Goal: Task Accomplishment & Management: Contribute content

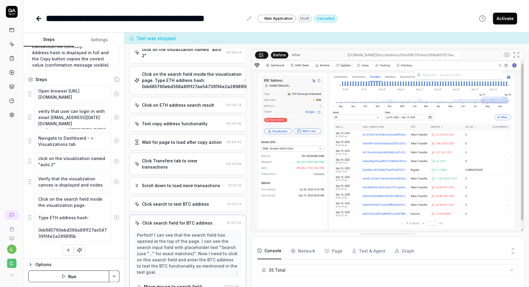
scroll to position [418, 0]
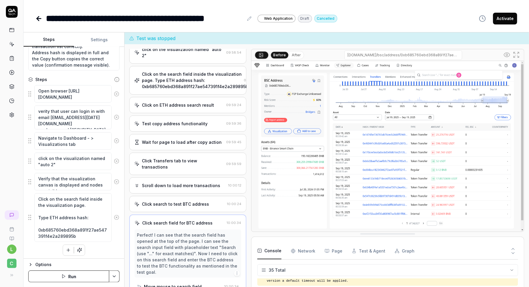
click at [182, 139] on div "Wait for page to load after copy action" at bounding box center [182, 142] width 80 height 6
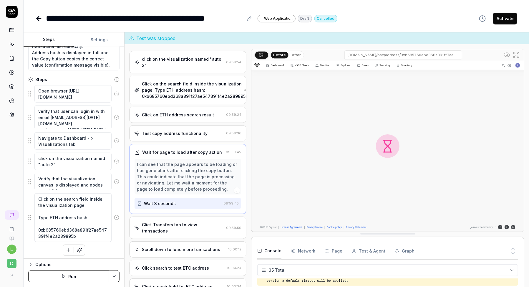
scroll to position [102, 0]
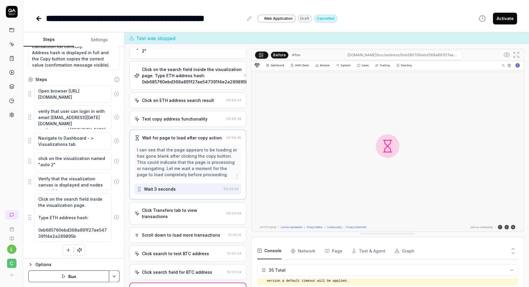
click at [237, 173] on icon "button" at bounding box center [237, 175] width 5 height 5
click at [190, 158] on div "I can see that the page appears to be loading or has gone blank after clicking …" at bounding box center [188, 162] width 102 height 31
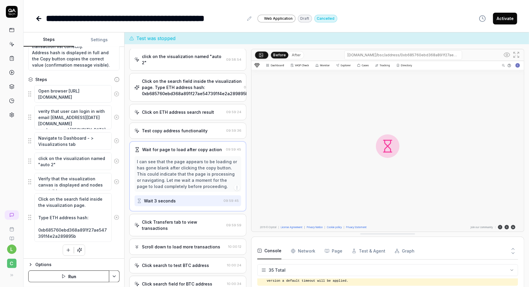
scroll to position [87, 0]
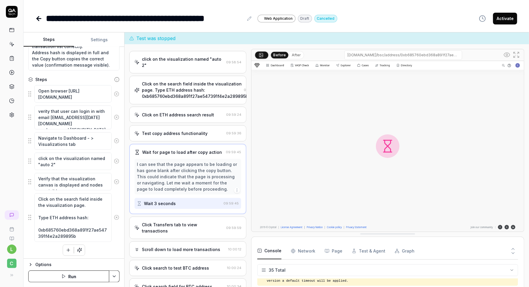
click at [69, 254] on div "Goal Verify that address details panel works correctly for ETH-like and BTC-lik…" at bounding box center [74, 153] width 101 height 212
click at [68, 249] on icon "button" at bounding box center [68, 249] width 5 height 5
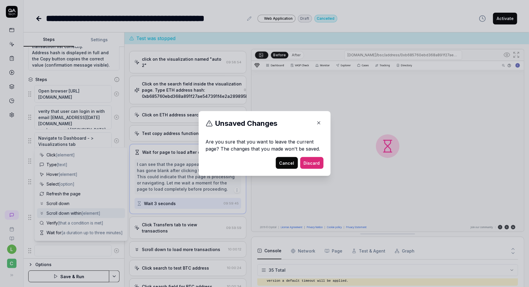
click at [287, 162] on button "Cancel" at bounding box center [287, 163] width 22 height 12
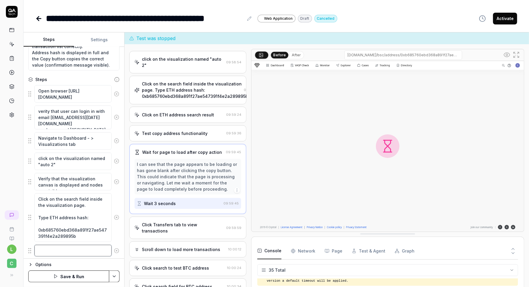
click at [72, 248] on textarea at bounding box center [72, 250] width 77 height 11
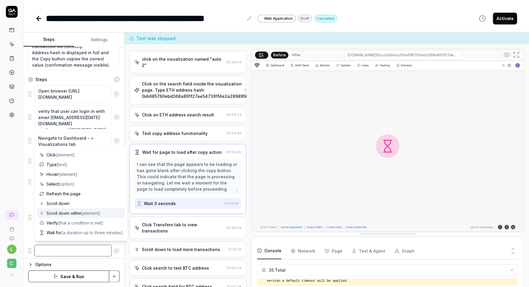
paste textarea "In the search results click on first, ETH transaction returned, right under the…"
type textarea "*"
type textarea "In the search results click on first, ETH transaction returned, right under the…"
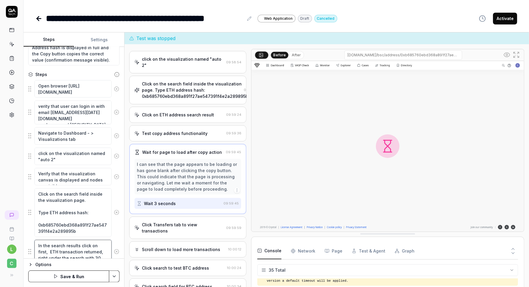
scroll to position [111, 0]
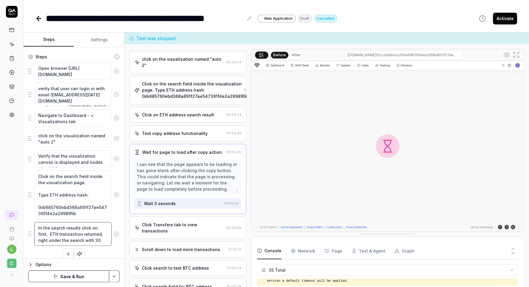
click at [61, 233] on textarea "In the search results click on first, ETH transaction returned, right under the…" at bounding box center [72, 234] width 77 height 24
type textarea "*"
type textarea "In the search results click on first, ETH a returned, right under the search wi…"
type textarea "*"
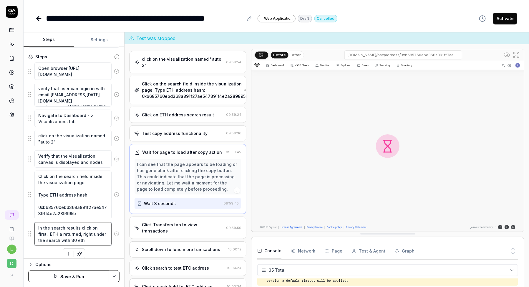
type textarea "In the search results click on first, ETH ad returned, right under the search w…"
type textarea "*"
type textarea "In the search results click on first, ETH adr returned, right under the search …"
type textarea "*"
type textarea "In the search results click on first, ETH ad returned, right under the search w…"
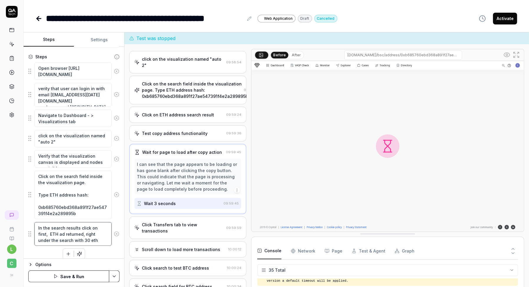
type textarea "*"
type textarea "In the search results click on first, ETH add returned, right under the search …"
type textarea "*"
type textarea "In the search results click on first, ETH addr returned, right under the search…"
type textarea "*"
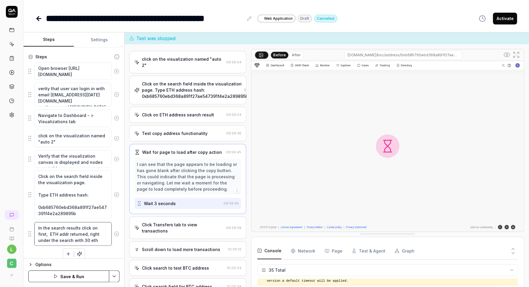
type textarea "In the search results click on first, ETH addre returned, right under the searc…"
type textarea "*"
type textarea "In the search results click on first, ETH addres returned, right under the sear…"
type textarea "*"
type textarea "In the search results click on first, ETH address returned, right under the sea…"
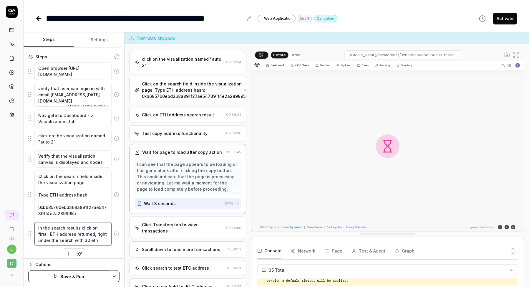
click at [101, 227] on textarea "In the search results click on first, ETH address returned, right under the sea…" at bounding box center [72, 234] width 77 height 24
type textarea "*"
type textarea "In the search results click on, ETH address returned, right under the search wi…"
type textarea "*"
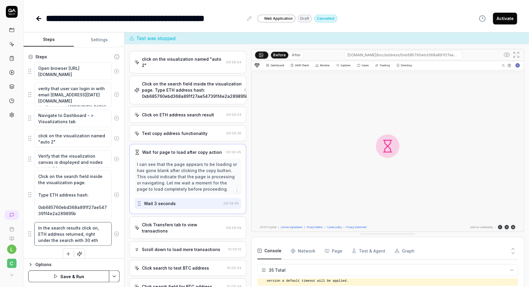
type textarea "In the search results click on ETH address returned, right under the search wit…"
click at [74, 235] on textarea "In the search results click on ETH address returned, right under the search wit…" at bounding box center [72, 234] width 77 height 24
type textarea "*"
type textarea "In the search results click on ETH address returned, right under the search wit…"
type textarea "*"
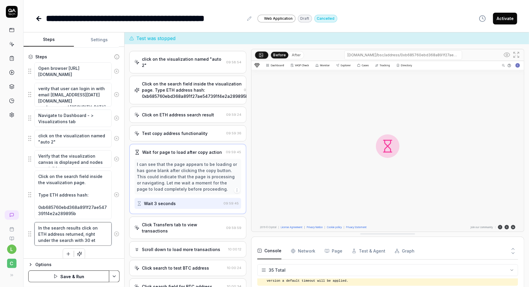
type textarea "In the search results click on ETH address returned, right under the search wit…"
type textarea "*"
type textarea "In the search results click on ETH address returned, right under the search wit…"
type textarea "*"
type textarea "In the search results click on ETH address returned, right under the search wit…"
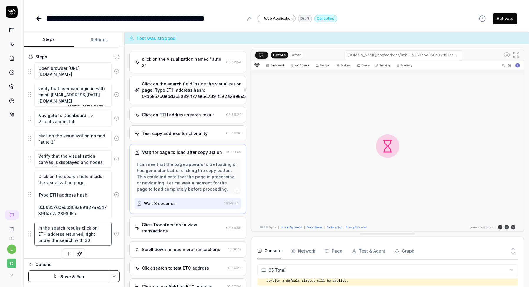
type textarea "*"
type textarea "In the search results click on ETH address returned, right under the search wit…"
type textarea "*"
type textarea "In the search results click on ETH address returned, right under the search with"
type textarea "*"
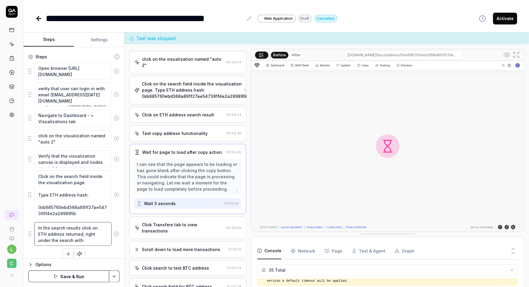
type textarea "In the search results click on ETH address returned, right under the search with"
type textarea "*"
type textarea "In the search results click on ETH address returned, right under the search wit"
type textarea "*"
type textarea "In the search results click on ETH address returned, right under the search wi"
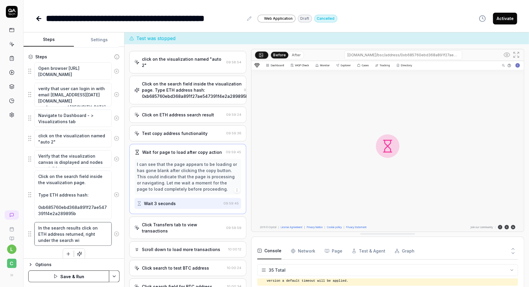
type textarea "*"
type textarea "In the search results click on ETH address returned, right under the search w"
type textarea "*"
type textarea "In the search results click on ETH address returned, right under the search"
type textarea "*"
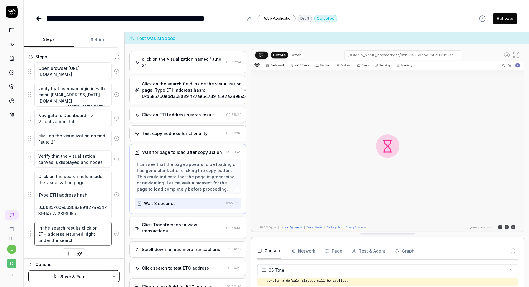
type textarea "In the search results click on ETH address returned, right under the search"
type textarea "*"
type textarea "In the search results click on ETH address returned, right under the search"
type textarea "*"
type textarea "In the search results click on ETH address returned, right under the search f"
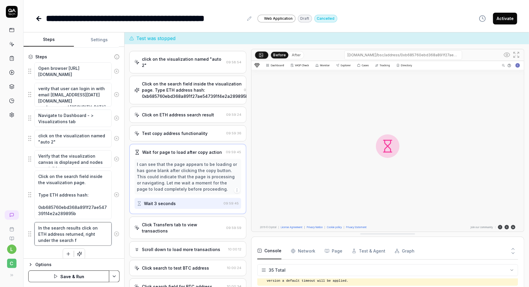
type textarea "*"
type textarea "In the search results click on ETH address returned, right under the search fi"
type textarea "*"
type textarea "In the search results click on ETH address returned, right under the search fie"
type textarea "*"
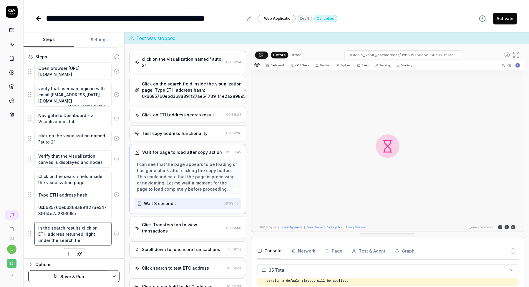
type textarea "In the search results click on ETH address returned, right under the search fiel"
type textarea "*"
type textarea "In the search results click on ETH address returned, right under the search fie…"
type textarea "*"
type textarea "In the search results click on ETH address returned, right under the search fie…"
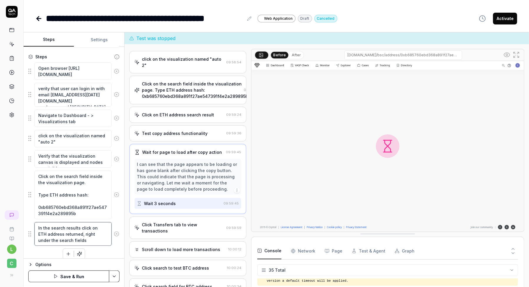
type textarea "*"
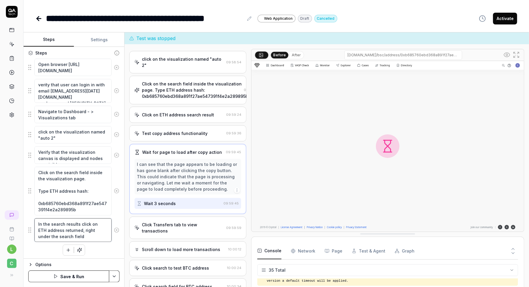
type textarea "In the search results click on ETH address returned, right under the search fie…"
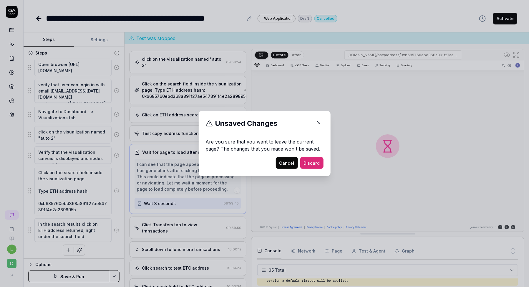
click at [289, 162] on button "Cancel" at bounding box center [287, 163] width 22 height 12
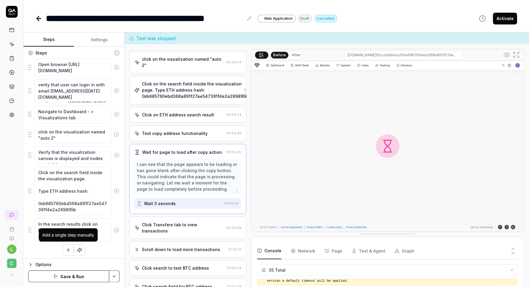
click at [67, 249] on icon "button" at bounding box center [68, 249] width 5 height 5
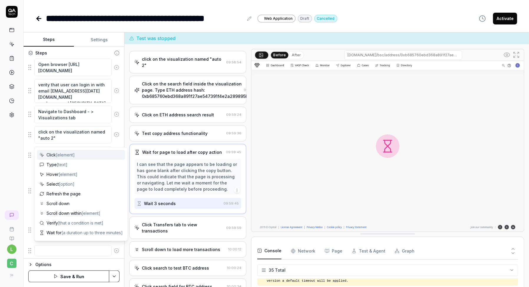
click at [64, 249] on textarea at bounding box center [72, 250] width 77 height 11
type textarea "*"
type textarea "Verify the transaction details panel is opened."
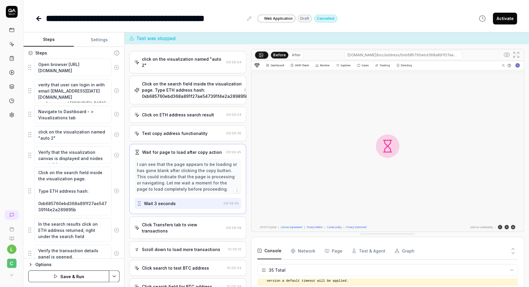
click at [72, 246] on textarea "Verify the transaction details panel is opened." at bounding box center [72, 253] width 77 height 17
type textarea "*"
type textarea "Verify the a details panel is opened."
type textarea "*"
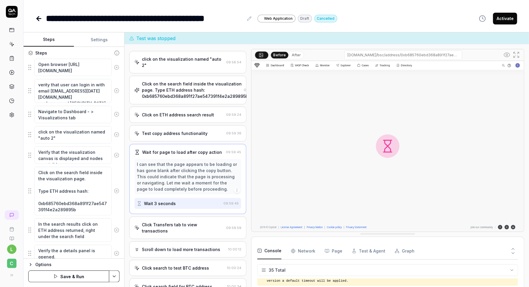
type textarea "Verify the ad details panel is opened."
type textarea "*"
type textarea "Verify the add details panel is opened."
type textarea "*"
type textarea "Verify the addr details panel is opened."
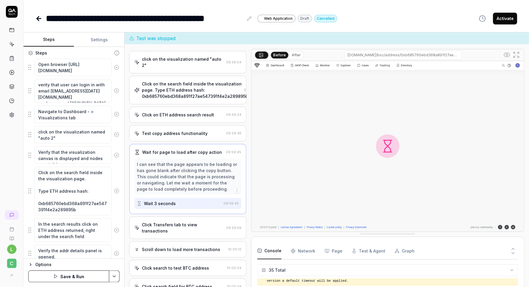
type textarea "*"
type textarea "Verify the addre details panel is opened."
type textarea "*"
type textarea "Verify the addres details panel is opened."
type textarea "*"
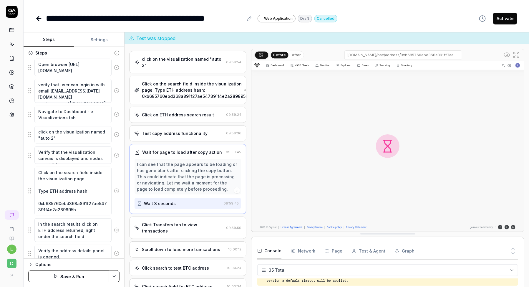
type textarea "Verify the address details panel is opened."
click at [78, 232] on textarea "In the search results click on ETH address returned, right under the search fie…" at bounding box center [72, 230] width 77 height 24
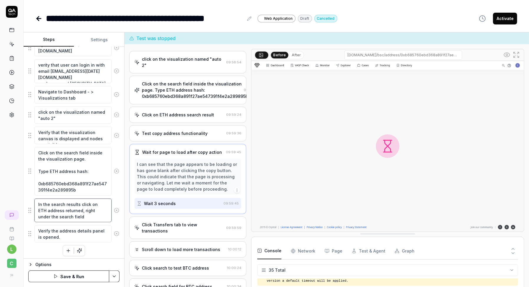
scroll to position [135, 0]
click at [69, 250] on icon "button" at bounding box center [68, 250] width 5 height 5
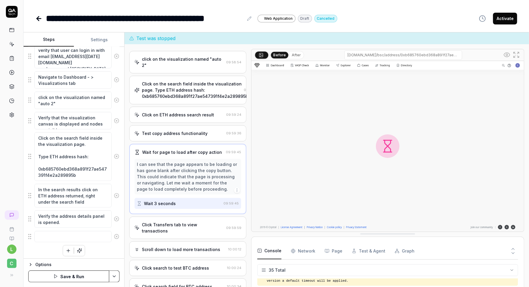
click at [93, 251] on div "Open browser [URL][DOMAIN_NAME] verity that user can login in with email [EMAIL…" at bounding box center [73, 140] width 91 height 232
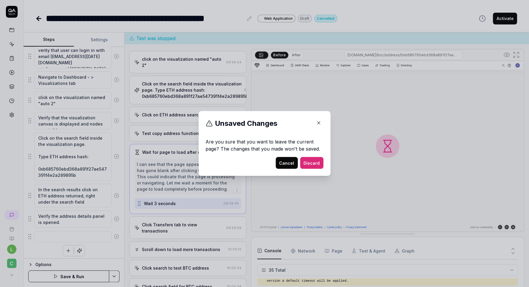
click at [286, 164] on button "Cancel" at bounding box center [287, 163] width 22 height 12
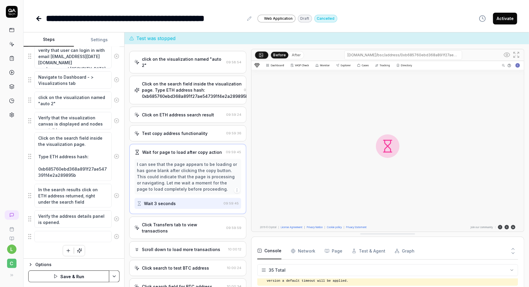
click at [187, 112] on div "Click on ETH address search result" at bounding box center [178, 115] width 72 height 6
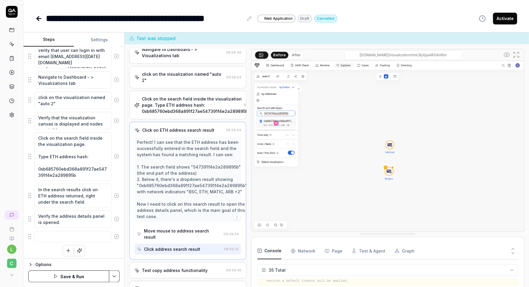
scroll to position [99, 0]
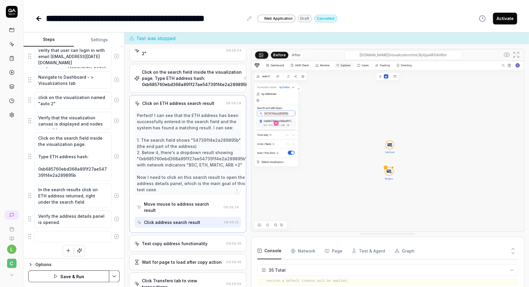
click at [170, 240] on div "Test copy address functionality" at bounding box center [175, 243] width 66 height 6
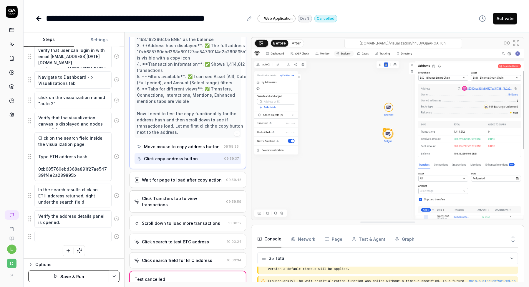
scroll to position [222, 0]
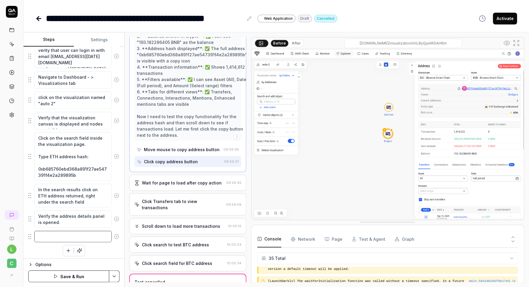
click at [76, 235] on textarea at bounding box center [72, 236] width 77 height 11
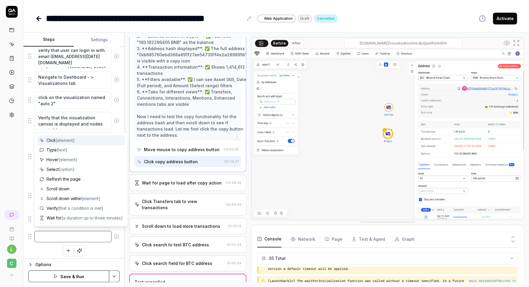
type textarea "*"
type textarea "v"
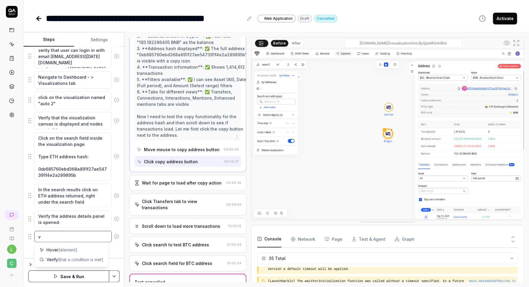
type textarea "*"
type textarea "ve"
type textarea "*"
type textarea "ver"
type textarea "*"
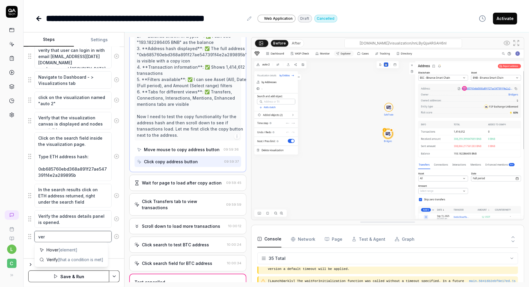
type textarea "veri"
type textarea "*"
type textarea "verif"
type textarea "*"
type textarea "verify"
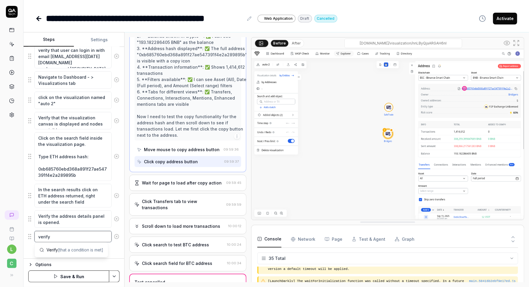
type textarea "*"
type textarea "verify"
type textarea "*"
type textarea "verify a"
type textarea "*"
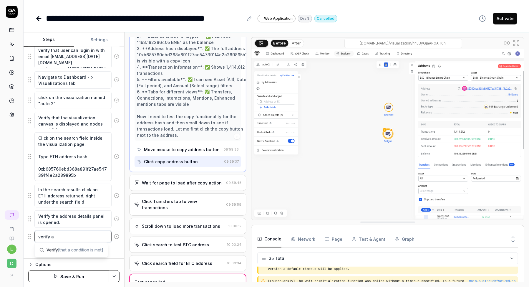
type textarea "verify al"
type textarea "*"
type textarea "verify all"
type textarea "*"
type textarea "verify all"
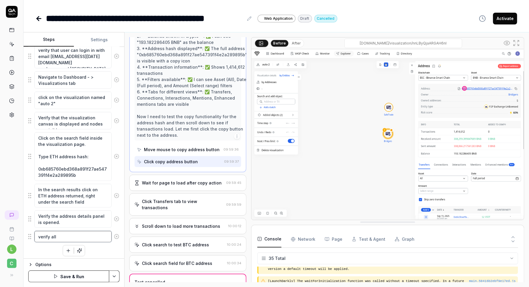
type textarea "*"
type textarea "verify all f"
type textarea "*"
type textarea "verify all fi"
type textarea "*"
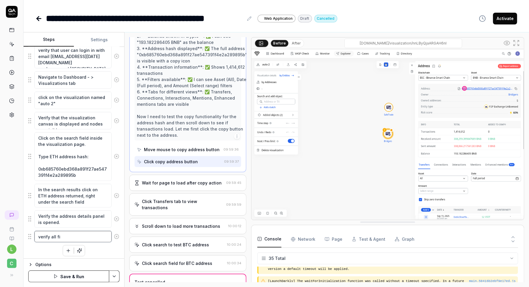
type textarea "verify all fie"
type textarea "*"
type textarea "verify all fiel"
type textarea "*"
type textarea "verify all field"
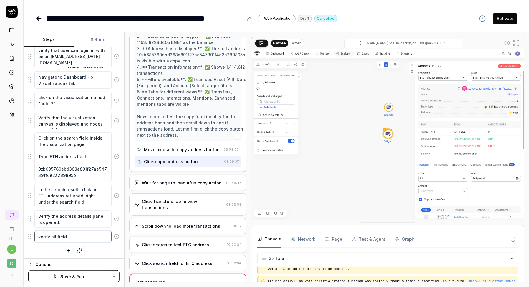
type textarea "*"
type textarea "verify all fields"
type textarea "*"
type textarea "verify all fields"
type textarea "*"
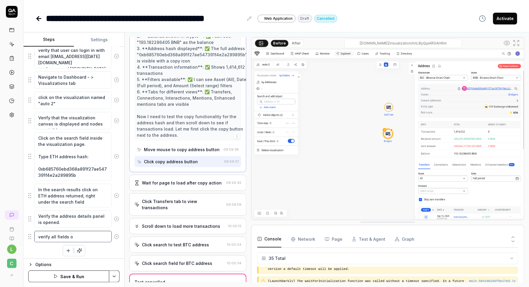
type textarea "verify all fields on"
type textarea "*"
type textarea "verify all fields on"
type textarea "*"
type textarea "verify all fields on a"
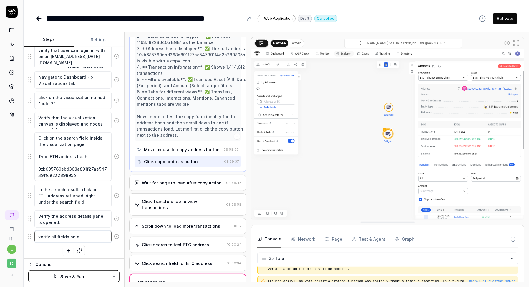
type textarea "*"
type textarea "verify all fields on ad"
type textarea "*"
type textarea "verify all fields on add"
type textarea "*"
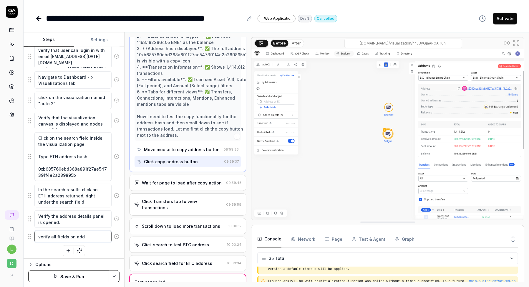
type textarea "verify all fields on addr"
type textarea "*"
type textarea "verify all fields on addre"
type textarea "*"
type textarea "verify all fields on addres"
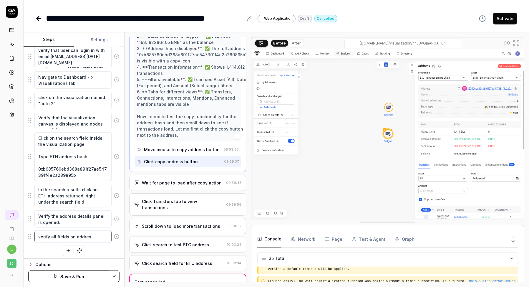
type textarea "*"
type textarea "verify all fields on address"
type textarea "*"
type textarea "verify all fields on address"
type textarea "*"
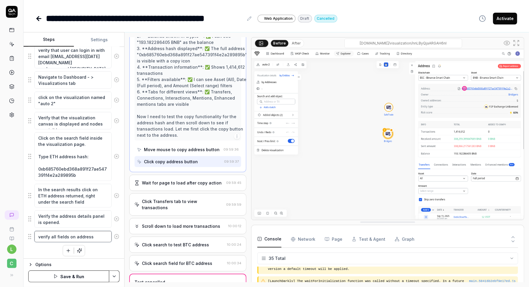
type textarea "verify all fields on address p"
type textarea "*"
type textarea "verify all fields on address pa"
type textarea "*"
type textarea "verify all fields on address pan"
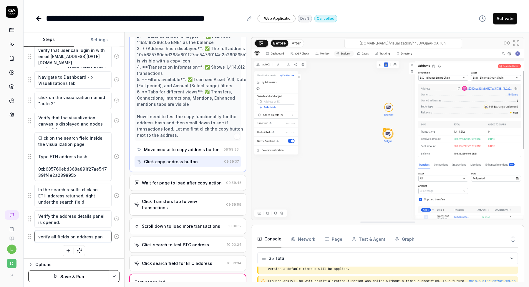
type textarea "*"
type textarea "verify all fields on address pane"
type textarea "*"
type textarea "verify all fields on address panel"
type textarea "*"
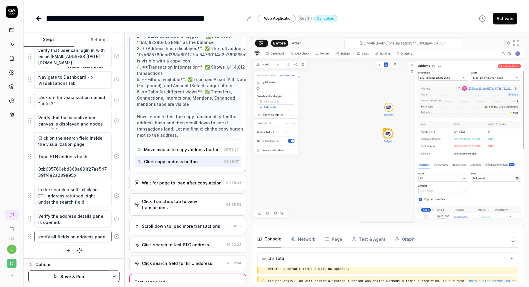
type textarea "verify all fields on address panel"
click at [94, 253] on div "Open browser [URL][DOMAIN_NAME] verity that user can login in with email [EMAIL…" at bounding box center [73, 140] width 91 height 232
click at [65, 248] on button "button" at bounding box center [68, 250] width 11 height 11
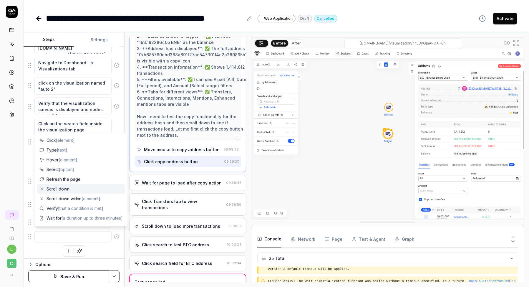
scroll to position [25, 0]
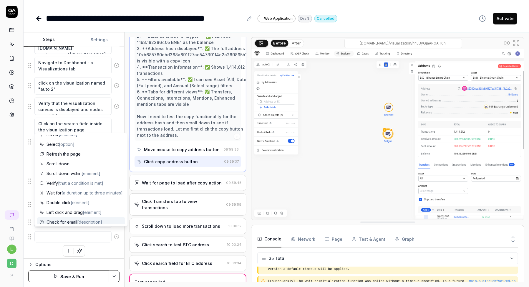
type textarea "*"
type textarea "S"
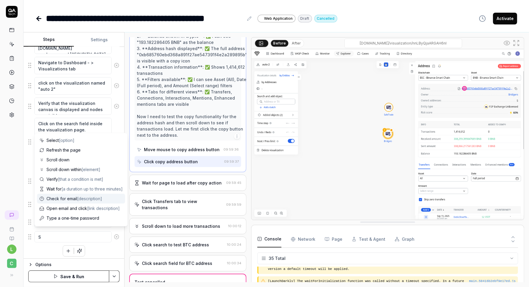
type textarea "*"
type textarea "Sc"
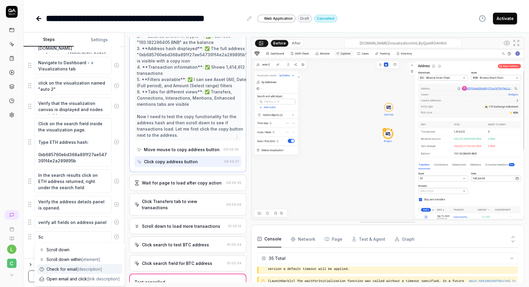
type textarea "*"
type textarea "Scr"
type textarea "*"
type textarea "Scro"
type textarea "*"
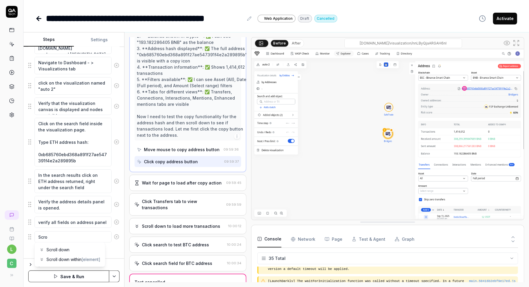
type textarea "Scrol"
type textarea "*"
type textarea "Scroll"
type textarea "*"
type textarea "Scroll"
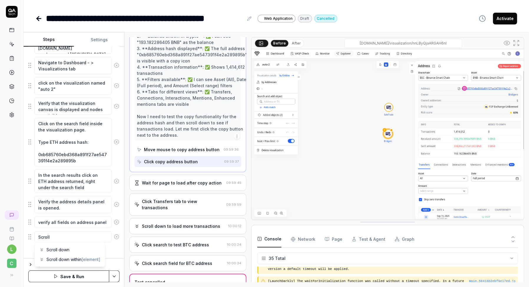
type textarea "*"
type textarea "Scroll d"
type textarea "*"
type textarea "Scroll do"
type textarea "*"
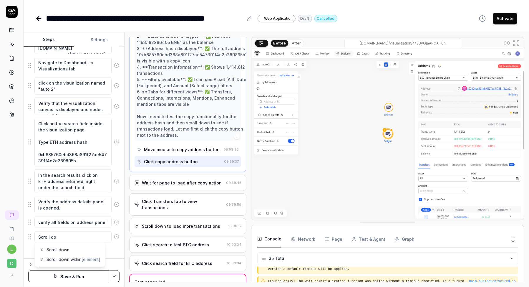
type textarea "Scroll dow"
type textarea "*"
type textarea "Scroll down"
type textarea "*"
type textarea "Scroll down"
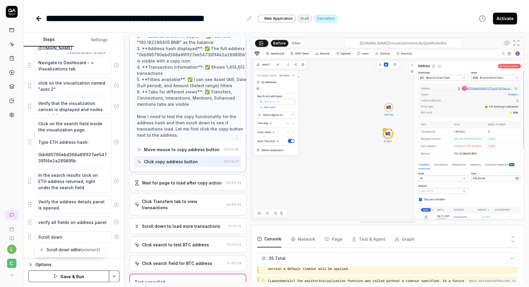
type textarea "*"
type textarea "Scroll down t"
type textarea "*"
type textarea "Scroll down to"
type textarea "*"
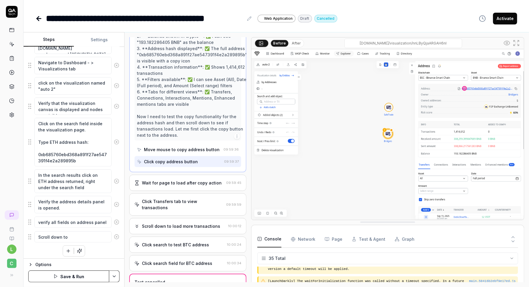
type textarea "Scroll down to"
type textarea "*"
type textarea "Scroll down to s"
type textarea "*"
type textarea "Scroll down to se"
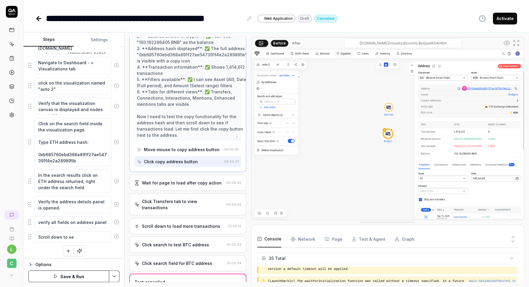
type textarea "*"
type textarea "Scroll down to see"
type textarea "*"
type textarea "Scroll down to see"
type textarea "*"
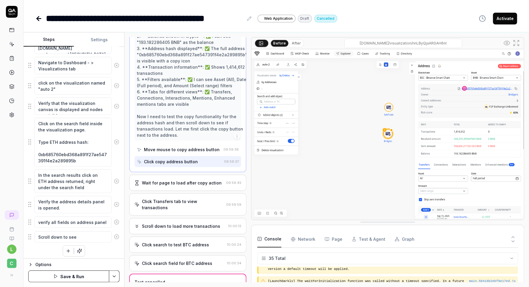
type textarea "Scroll down to see t"
type textarea "*"
type textarea "Scroll down to see tr"
type textarea "*"
type textarea "Scroll down to see tra"
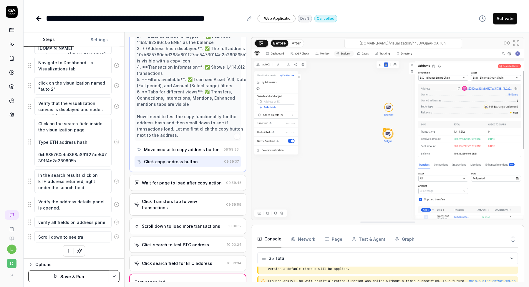
type textarea "*"
type textarea "Scroll down to see [PERSON_NAME]"
type textarea "*"
type textarea "Scroll down to see [PERSON_NAME]"
type textarea "*"
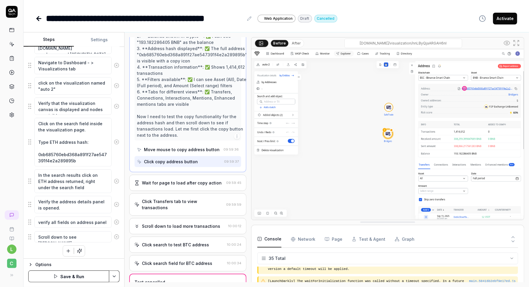
type textarea "Scroll down to see [PERSON_NAME]"
type textarea "*"
type textarea "Scroll down to see trans"
click at [67, 254] on icon "button" at bounding box center [68, 256] width 5 height 5
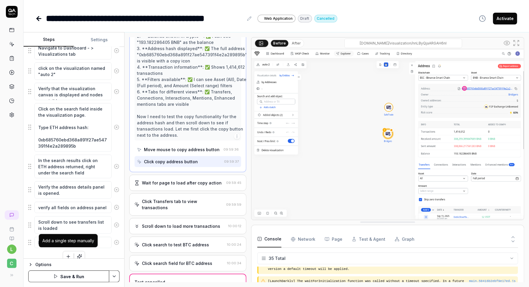
click at [66, 255] on icon "button" at bounding box center [68, 256] width 5 height 5
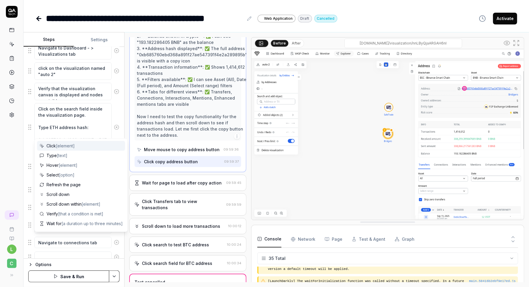
scroll to position [193, 0]
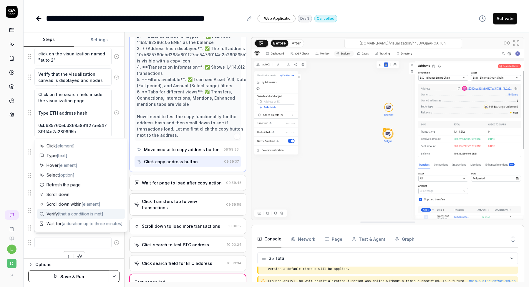
click at [63, 214] on span "[that a condition is met]" at bounding box center [80, 213] width 45 height 5
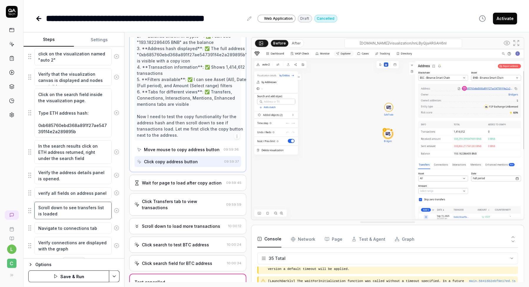
click at [66, 210] on textarea "Scroll down to see transfers list is loaded" at bounding box center [72, 210] width 77 height 17
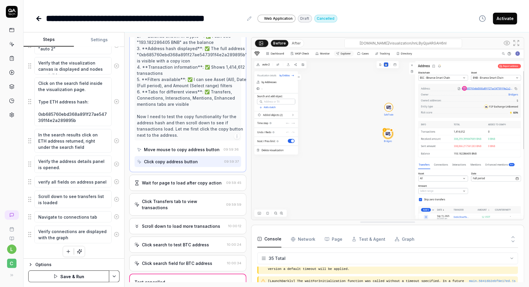
click at [68, 249] on icon "button" at bounding box center [68, 251] width 5 height 5
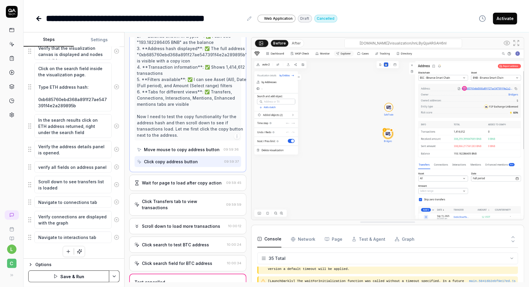
click at [69, 249] on icon "button" at bounding box center [68, 251] width 5 height 5
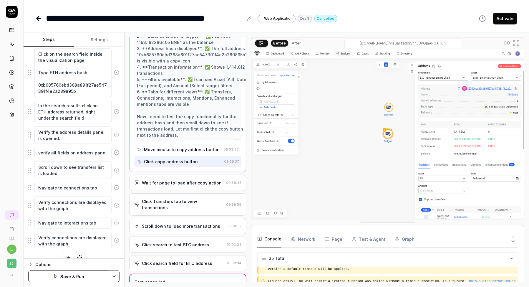
click at [104, 255] on div "Open browser [URL][DOMAIN_NAME] verity that user can login in with email [EMAIL…" at bounding box center [73, 101] width 91 height 323
click at [84, 275] on button "Save & Run" at bounding box center [68, 276] width 81 height 12
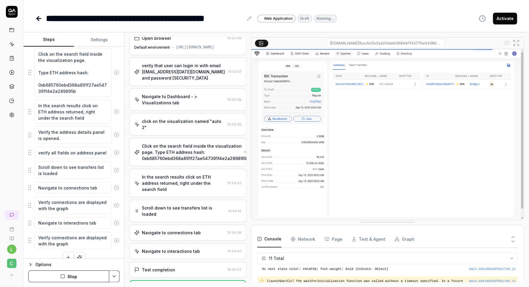
scroll to position [12, 0]
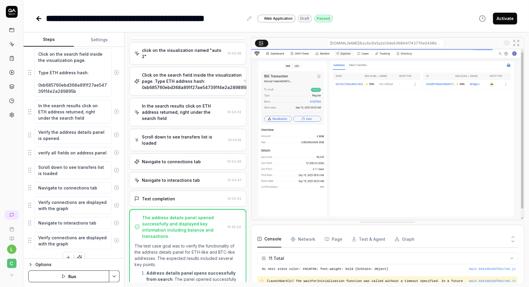
click at [179, 158] on div "Navigate to connections tab" at bounding box center [171, 161] width 59 height 6
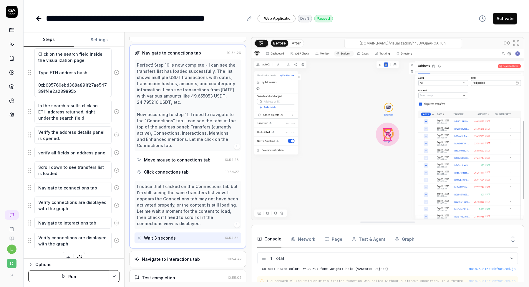
scroll to position [201, 0]
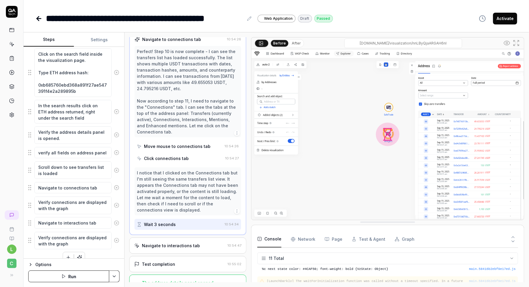
click at [189, 242] on div "Navigate to interactions tab" at bounding box center [171, 245] width 58 height 6
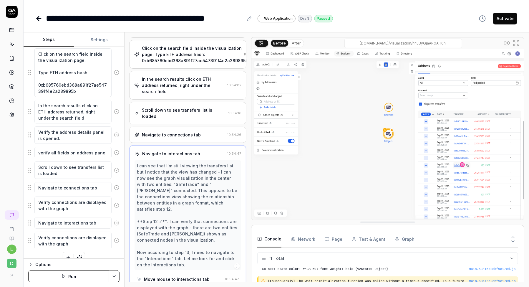
scroll to position [104, 0]
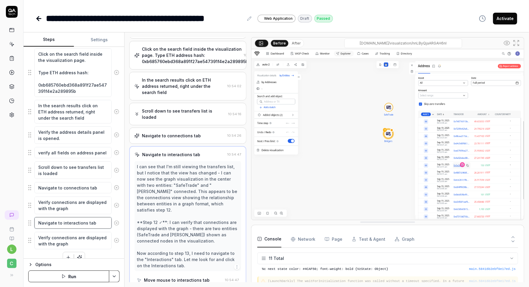
click at [66, 222] on textarea "Navigate to interactions tab" at bounding box center [72, 222] width 77 height 11
click at [66, 206] on textarea "Verify connections are displayed with the graph" at bounding box center [72, 204] width 77 height 17
click at [72, 206] on textarea "Verify connections are displayed with the graph" at bounding box center [72, 204] width 77 height 17
click at [37, 198] on textarea "Verify connections are displayed with the graph" at bounding box center [72, 204] width 77 height 17
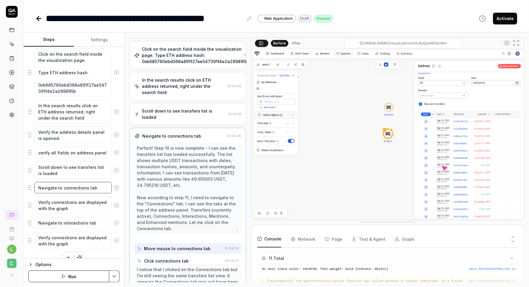
click at [54, 185] on textarea "Navigate to connections tab" at bounding box center [72, 187] width 77 height 11
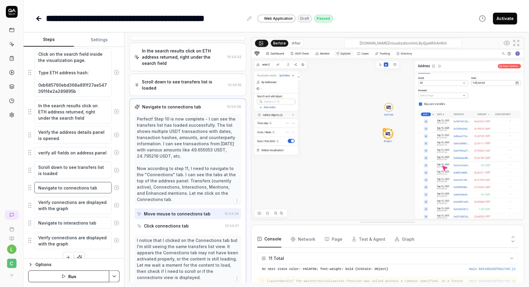
click at [38, 186] on textarea "Navigate to connections tab" at bounding box center [72, 187] width 77 height 11
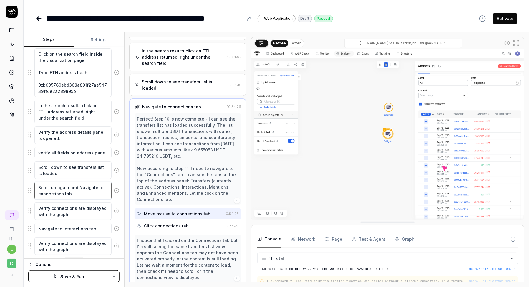
click at [93, 184] on textarea "Scroll up again and Navigate to connections tab" at bounding box center [72, 190] width 77 height 17
click at [83, 184] on textarea "Scroll up again and Navigate to connections tab" at bounding box center [72, 190] width 77 height 17
click at [98, 186] on textarea "Scroll up again and Click on to connections tab" at bounding box center [72, 190] width 77 height 17
click at [68, 211] on textarea "Verify connections are displayed with the graph" at bounding box center [72, 210] width 77 height 17
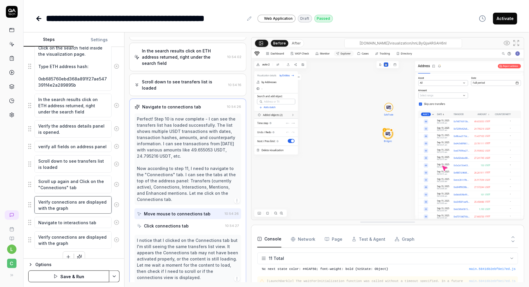
scroll to position [244, 0]
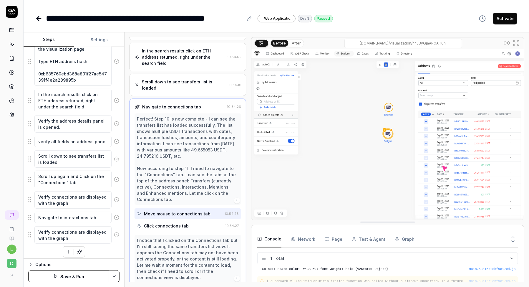
click at [50, 278] on button "Save & Run" at bounding box center [68, 276] width 81 height 12
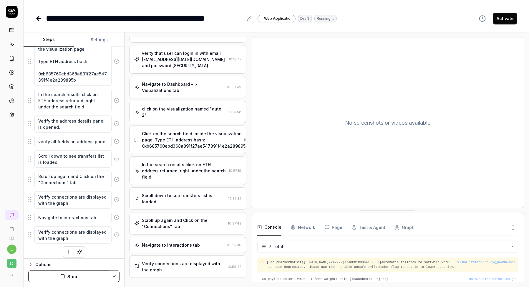
scroll to position [19, 0]
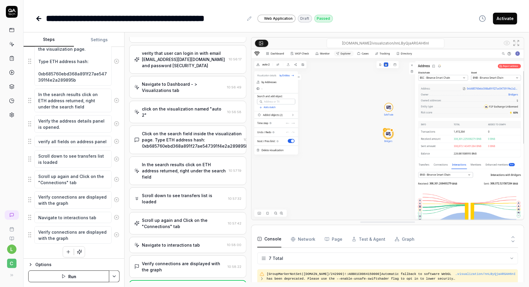
click at [165, 217] on div "Scroll up again and Click on the "Connections" tab" at bounding box center [184, 223] width 84 height 12
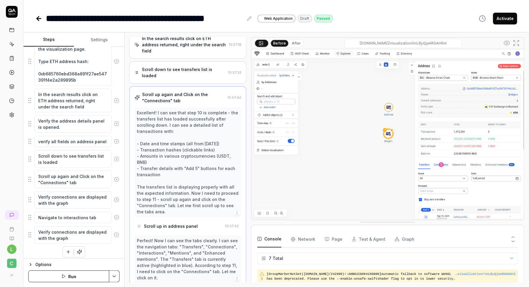
scroll to position [219, 0]
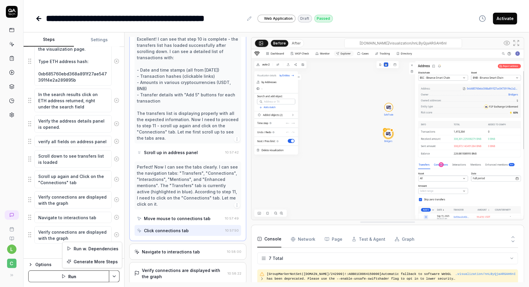
click at [114, 274] on html "**********" at bounding box center [264, 162] width 529 height 324
click at [42, 248] on html "**********" at bounding box center [264, 162] width 529 height 324
click at [14, 44] on icon at bounding box center [11, 44] width 5 height 5
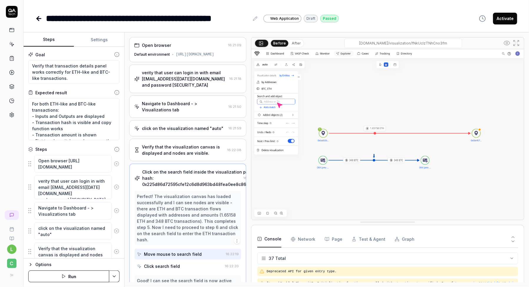
scroll to position [427, 0]
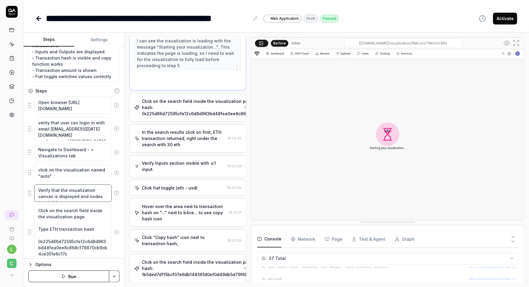
click at [84, 195] on textarea "Verify that the visualization canvas is displayed and nodes are visible." at bounding box center [72, 192] width 77 height 17
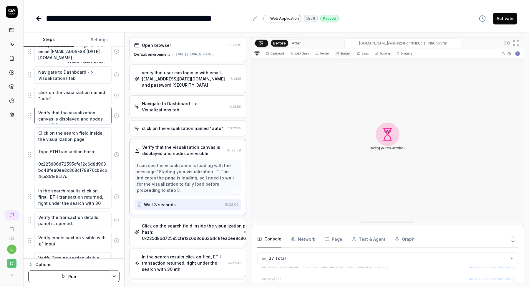
scroll to position [151, 0]
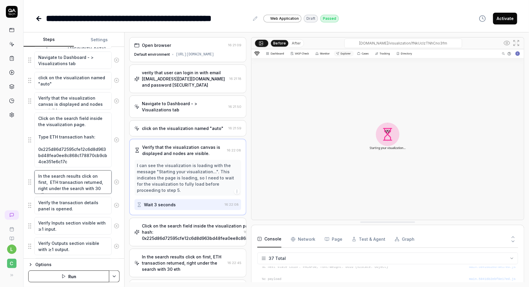
click at [75, 184] on textarea "In the search results click on first, ETH transaction returned, right under the…" at bounding box center [72, 182] width 77 height 24
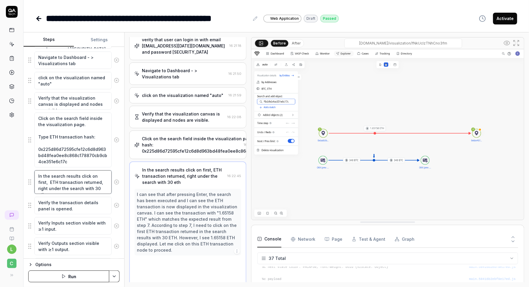
click at [75, 184] on textarea "In the search results click on first, ETH transaction returned, right under the…" at bounding box center [72, 182] width 77 height 24
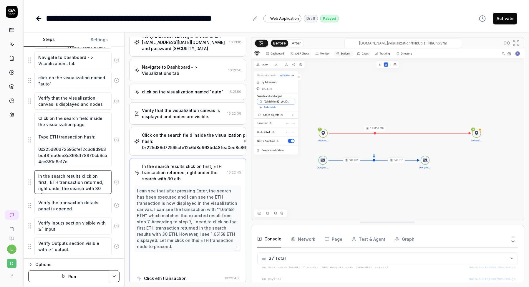
click at [75, 184] on textarea "In the search results click on first, ETH transaction returned, right under the…" at bounding box center [72, 182] width 77 height 24
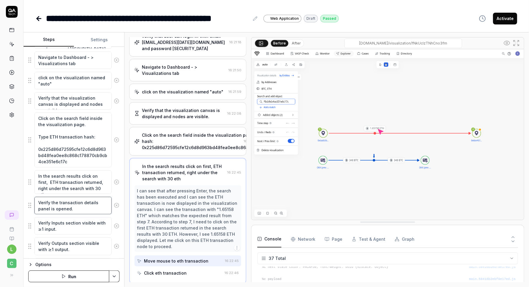
click at [63, 205] on textarea "Verify the transaction details panel is opened." at bounding box center [72, 205] width 77 height 17
type textarea "*"
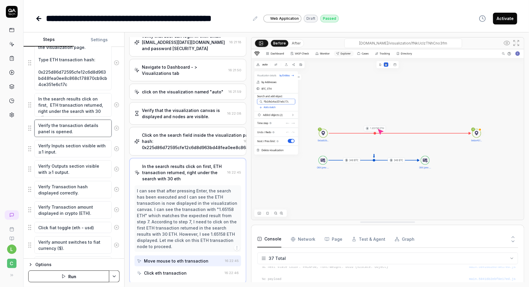
scroll to position [228, 0]
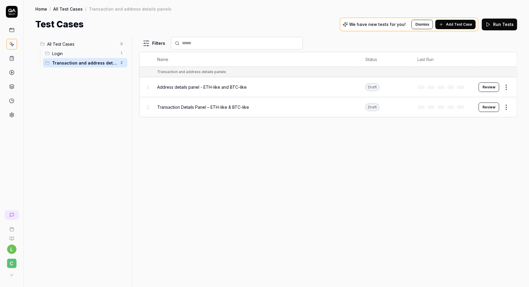
click at [82, 45] on span "All Test Cases" at bounding box center [82, 44] width 70 height 6
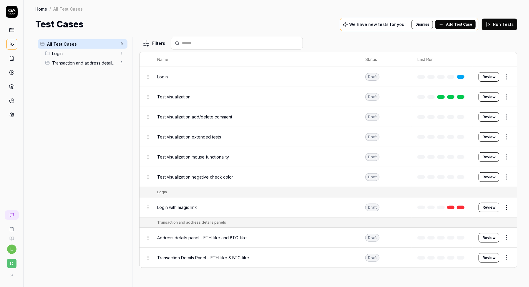
click at [80, 62] on span "Transaction and address details panels" at bounding box center [84, 63] width 65 height 6
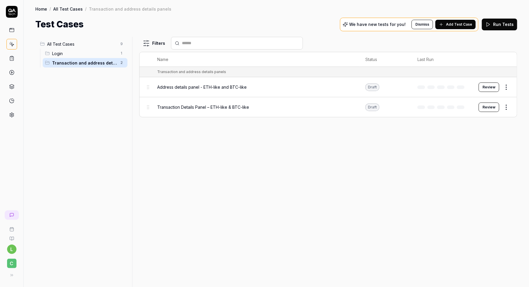
click at [465, 23] on span "Add Test Case" at bounding box center [459, 24] width 26 height 5
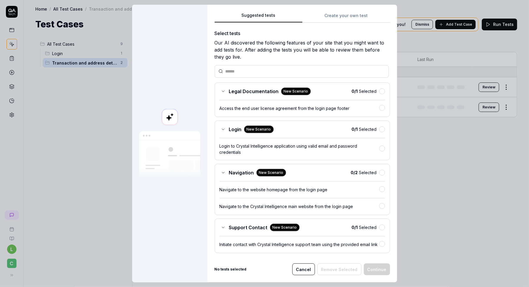
click at [273, 74] on div at bounding box center [302, 71] width 174 height 13
click at [303, 271] on button "Cancel" at bounding box center [303, 269] width 23 height 12
